Goal: Task Accomplishment & Management: Use online tool/utility

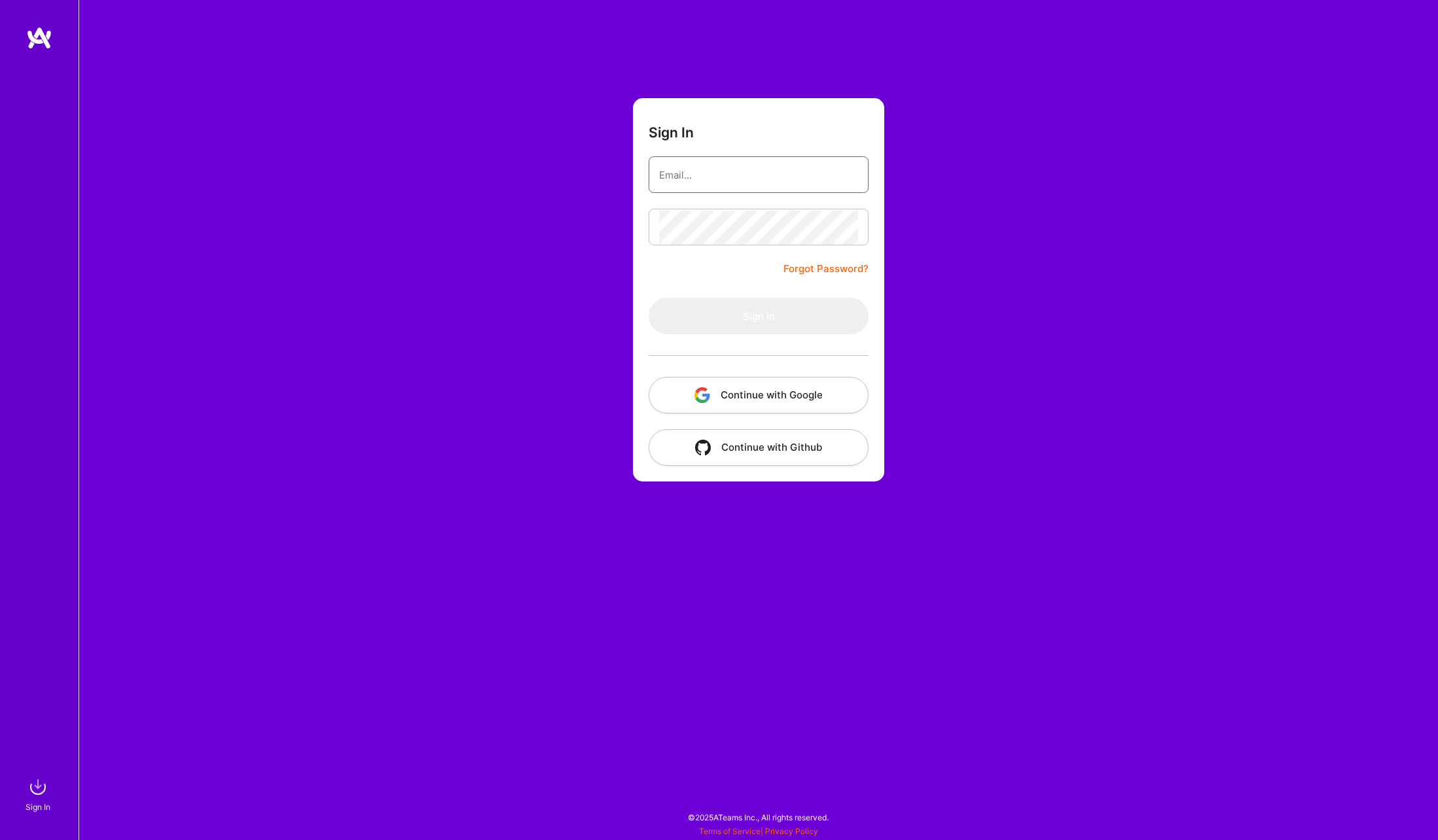
click at [679, 179] on input "email" at bounding box center [759, 175] width 199 height 33
click at [0, 834] on com-1password-button at bounding box center [0, 834] width 0 height 0
type input "[PERSON_NAME][EMAIL_ADDRESS][PERSON_NAME][DOMAIN_NAME]"
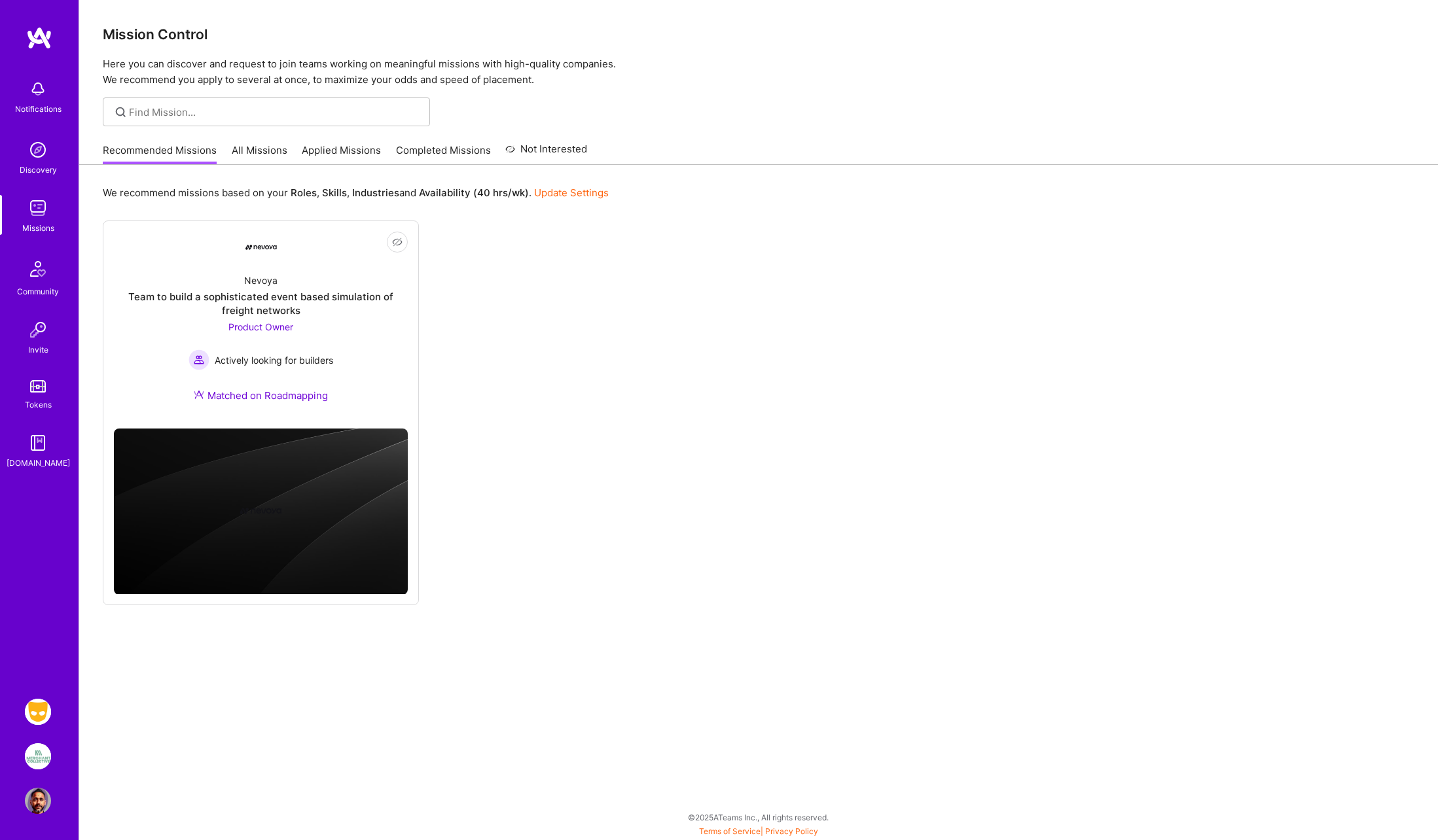
click at [39, 714] on img at bounding box center [38, 712] width 26 height 26
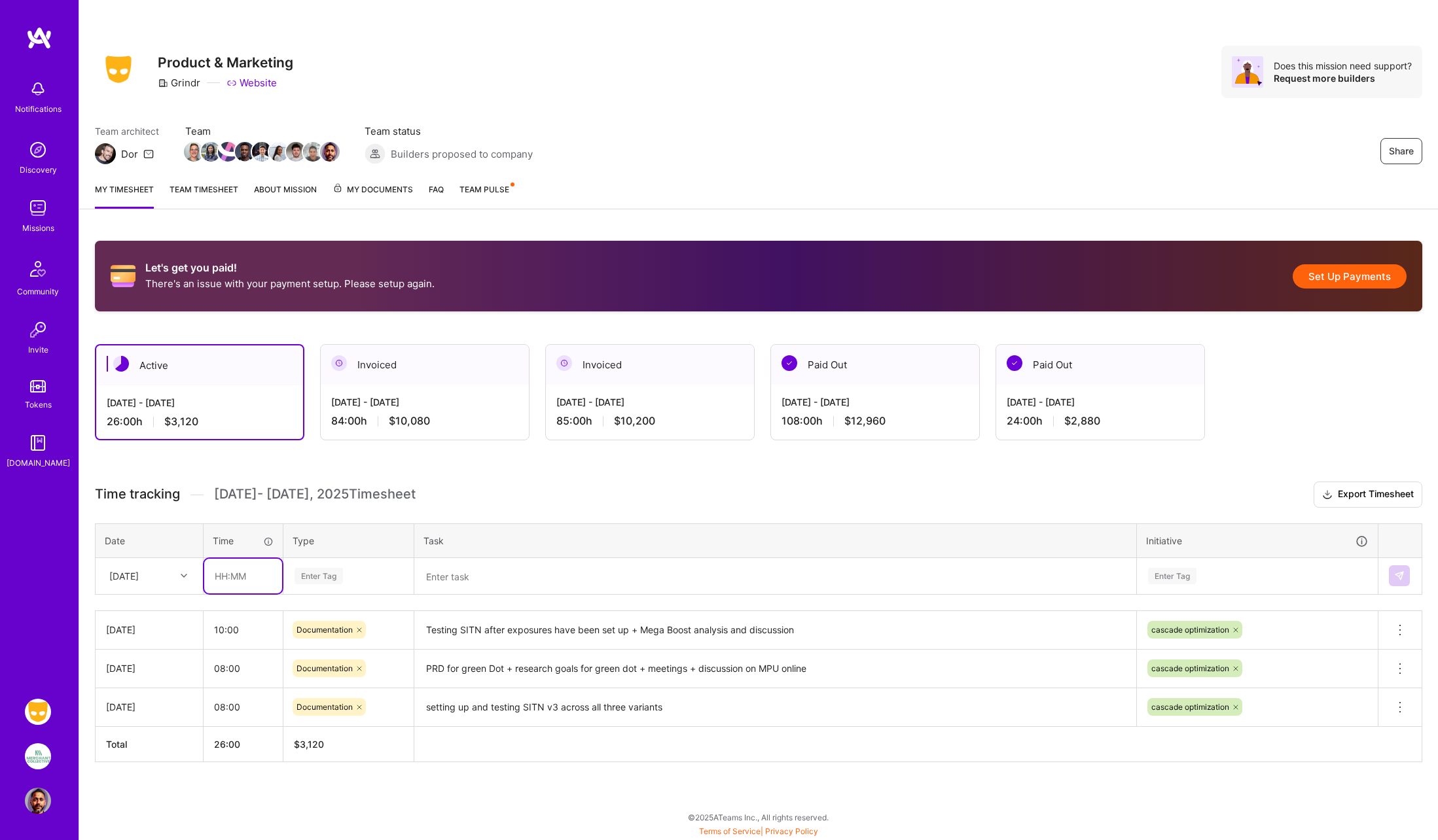
click at [225, 574] on input "text" at bounding box center [243, 576] width 78 height 35
type input "09:00"
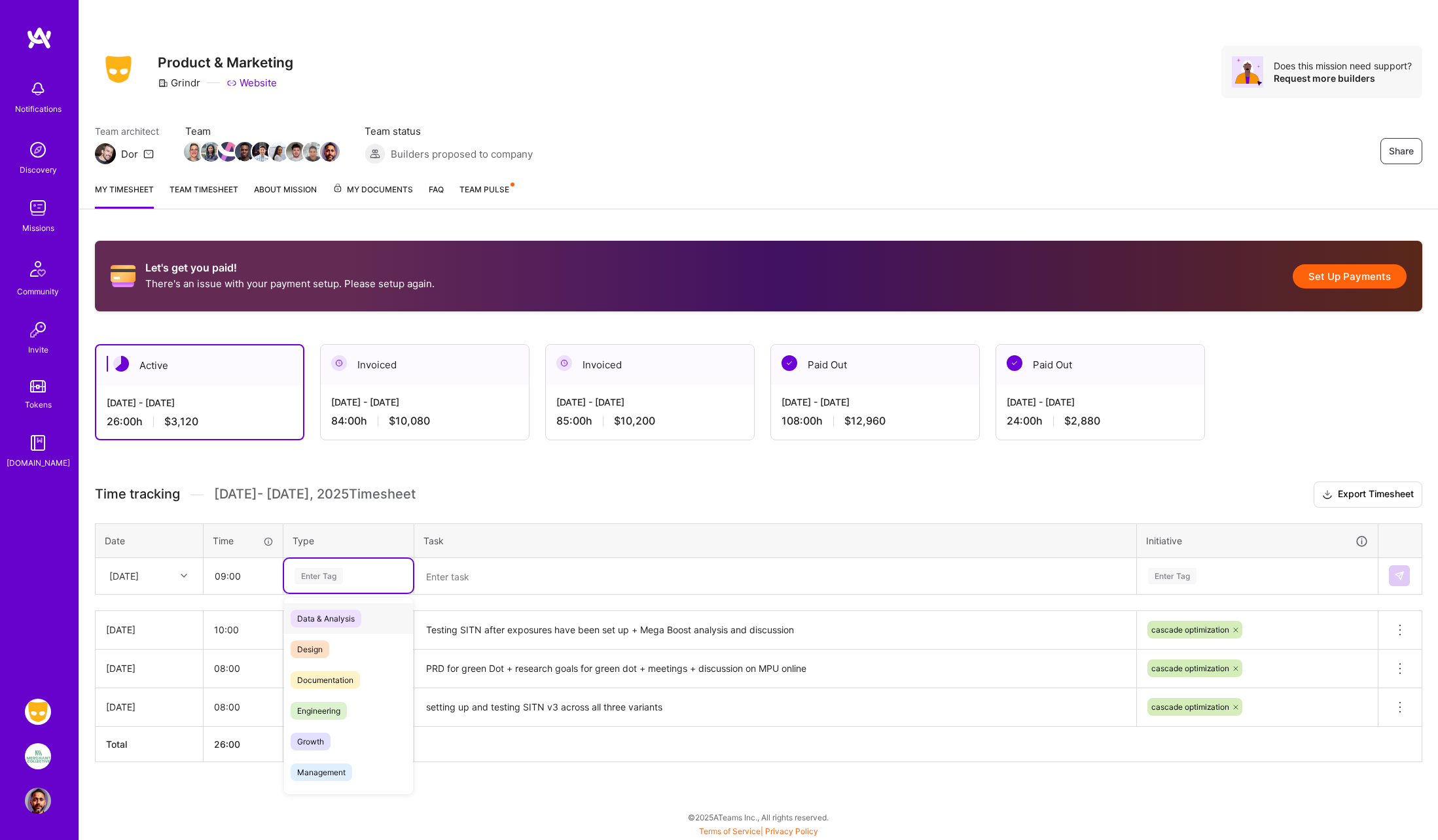
click at [313, 580] on div "Enter Tag" at bounding box center [319, 576] width 48 height 20
click at [340, 678] on span "Documentation" at bounding box center [325, 681] width 69 height 18
click at [462, 579] on textarea at bounding box center [775, 576] width 719 height 34
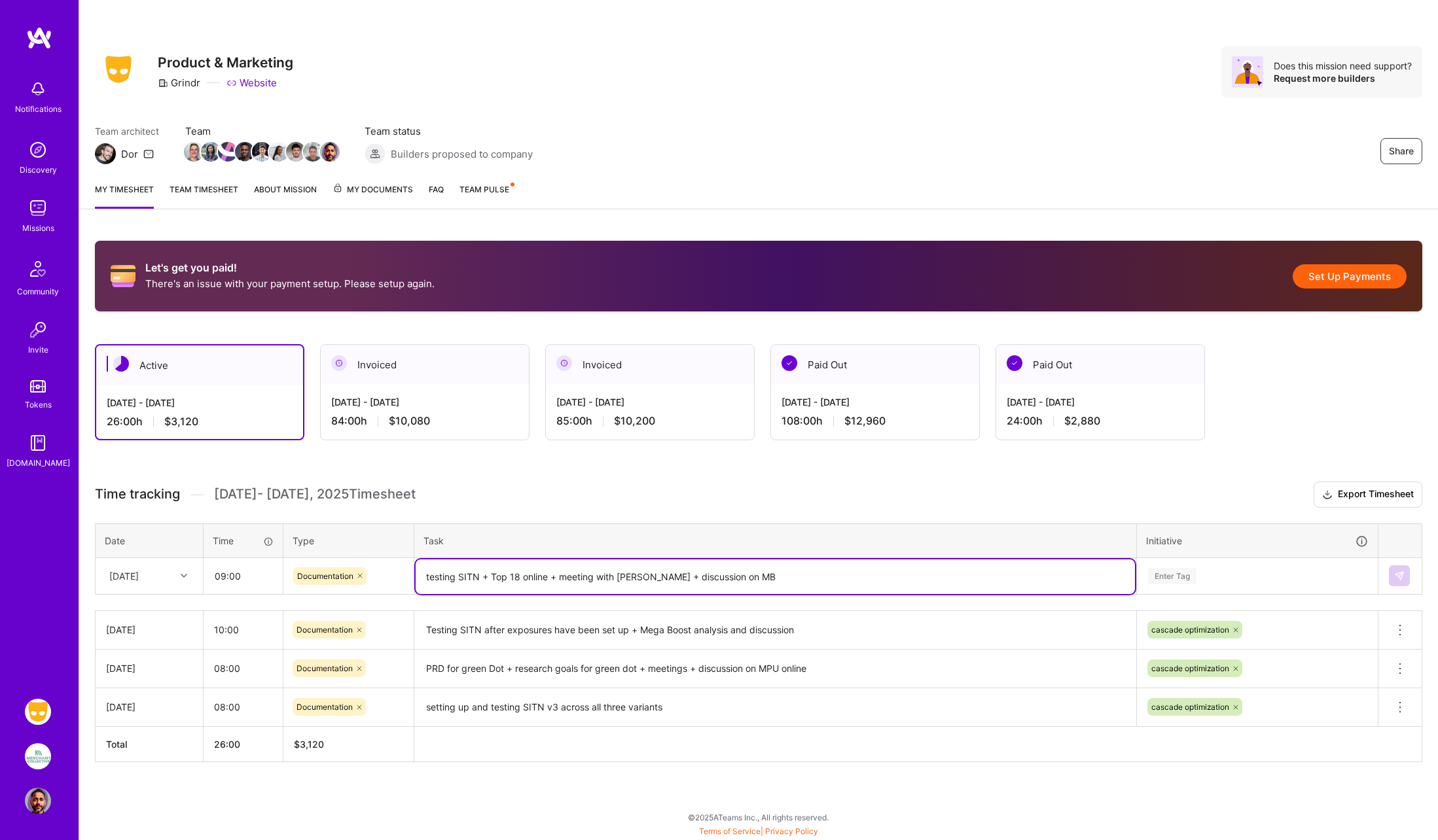
type textarea "testing SITN + Top 18 online + meeting with [PERSON_NAME] + discussion on MB"
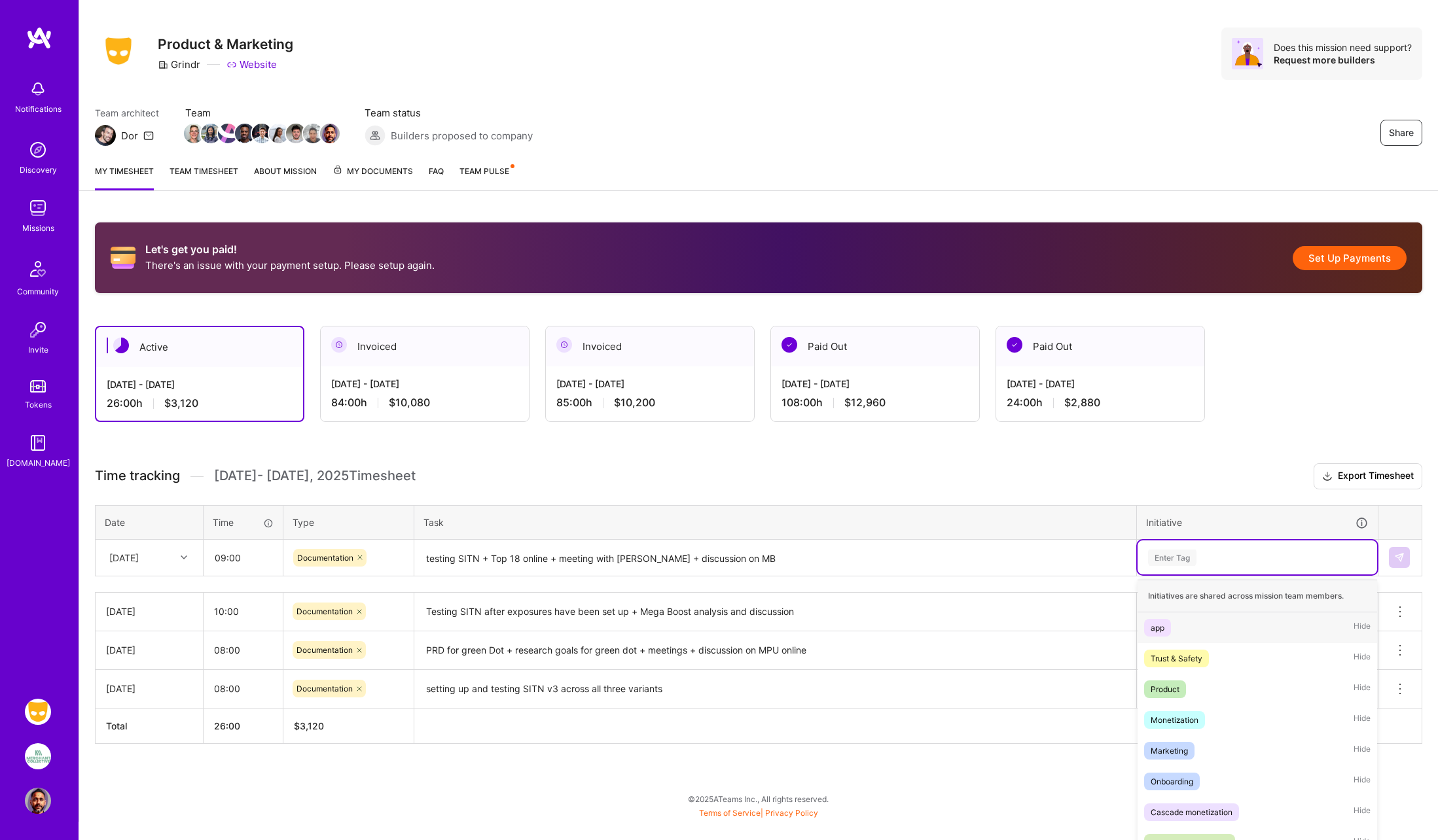
click at [1183, 572] on td "option app focused, 1 of 8. 8 results available. Use Up and Down to choose opti…" at bounding box center [1258, 557] width 242 height 37
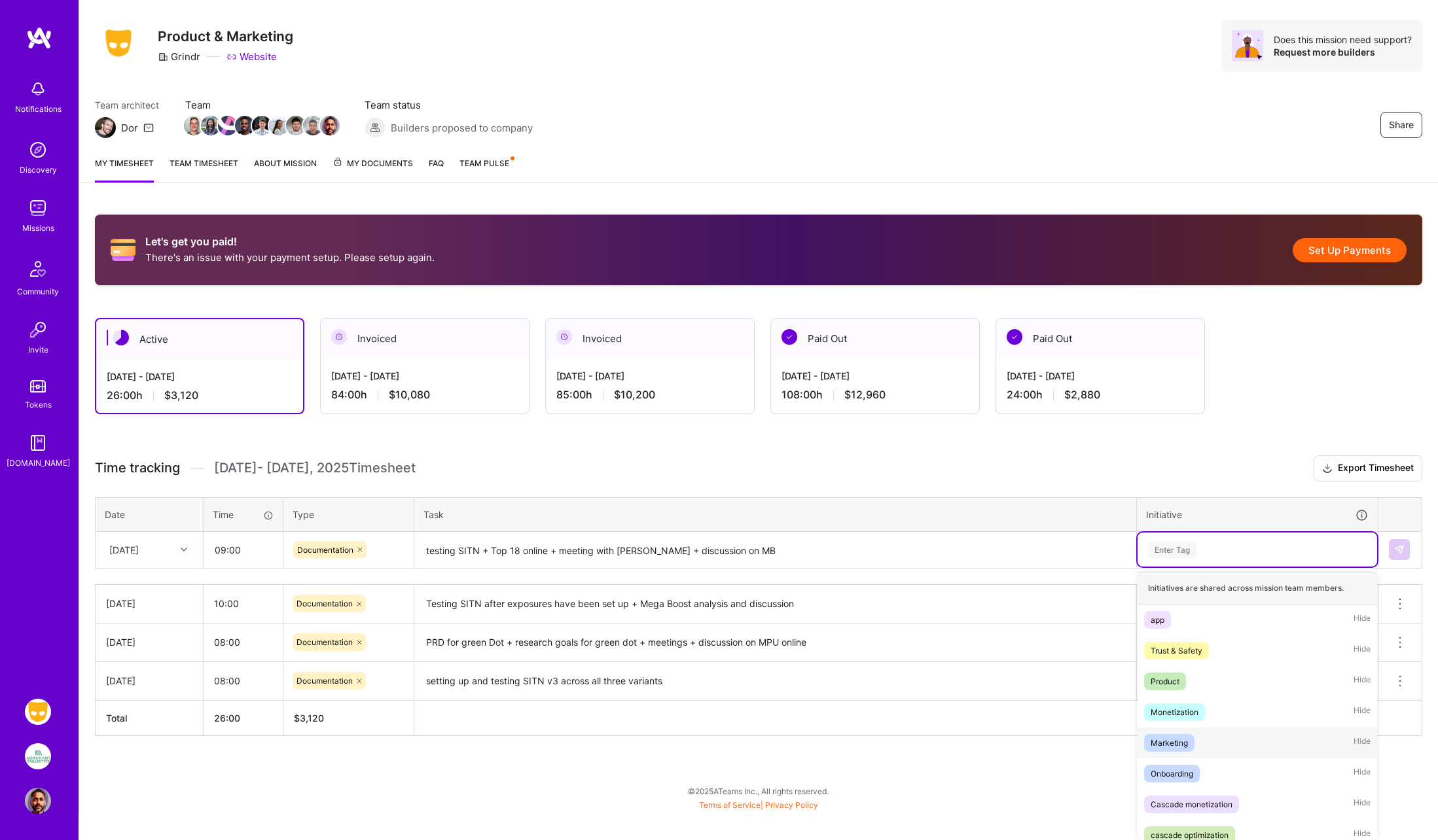
scroll to position [10, 0]
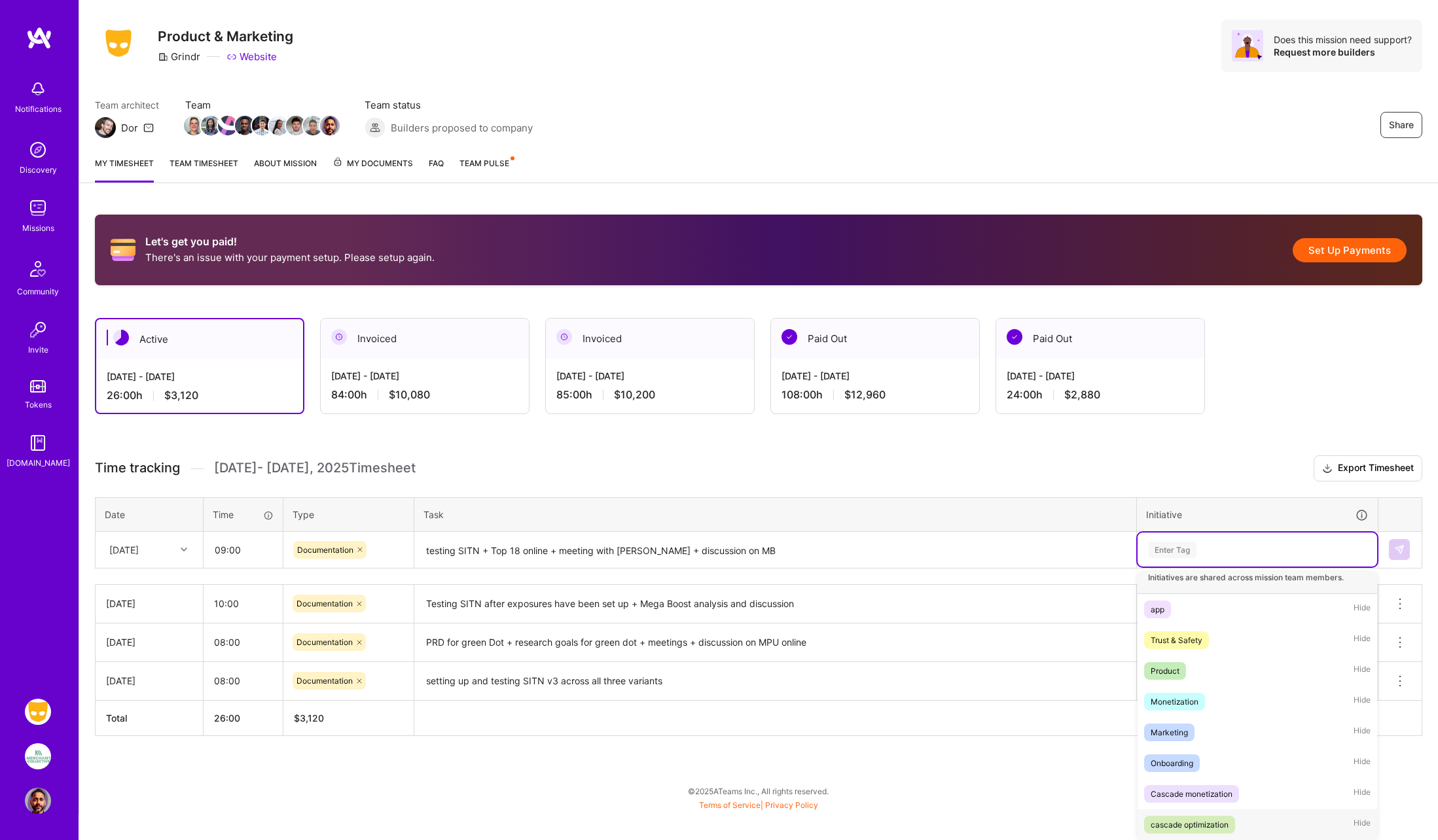
click at [1196, 822] on div "cascade optimization" at bounding box center [1189, 825] width 78 height 14
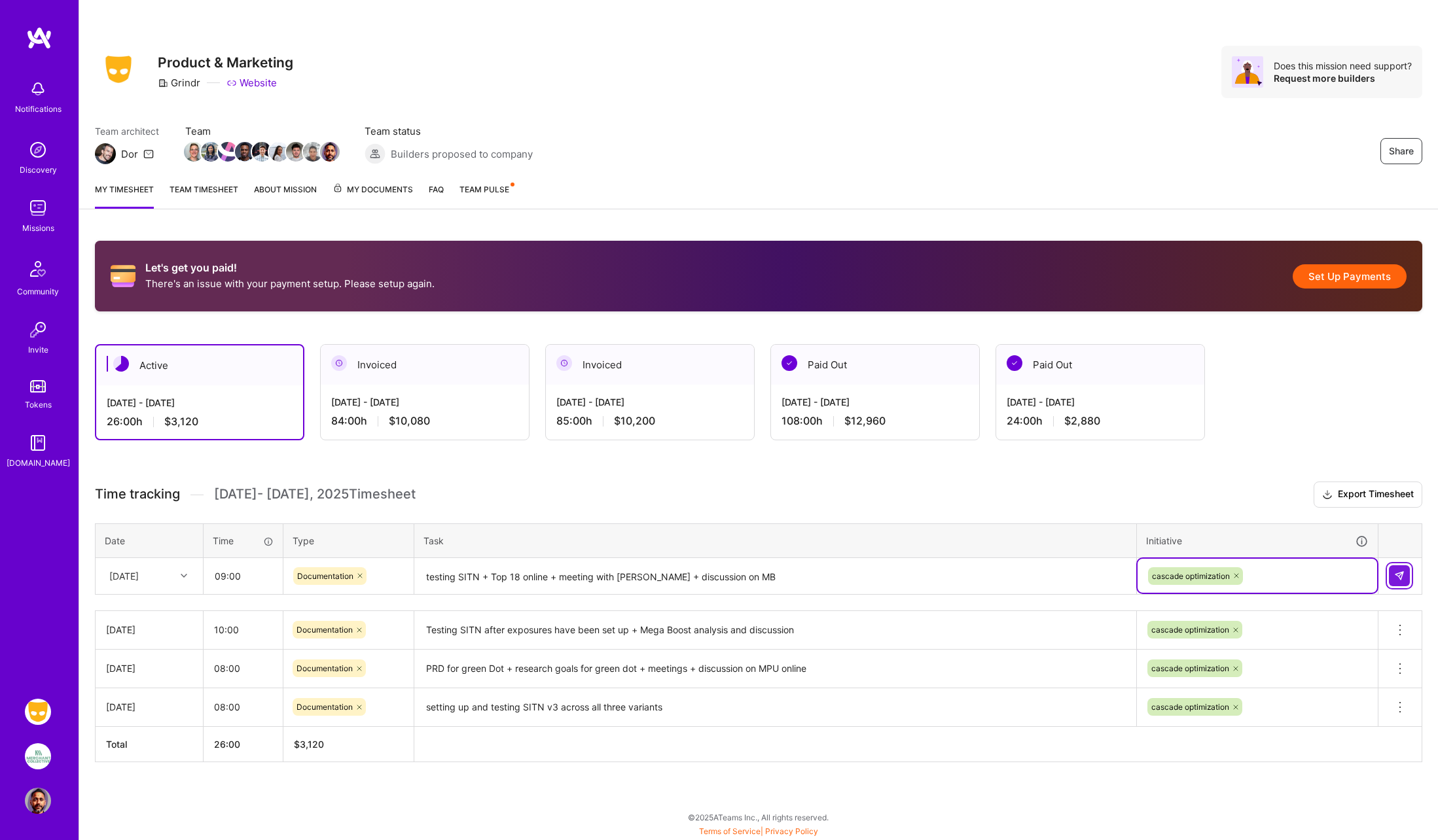
click at [1409, 572] on button at bounding box center [1399, 576] width 21 height 21
